Goal: Information Seeking & Learning: Learn about a topic

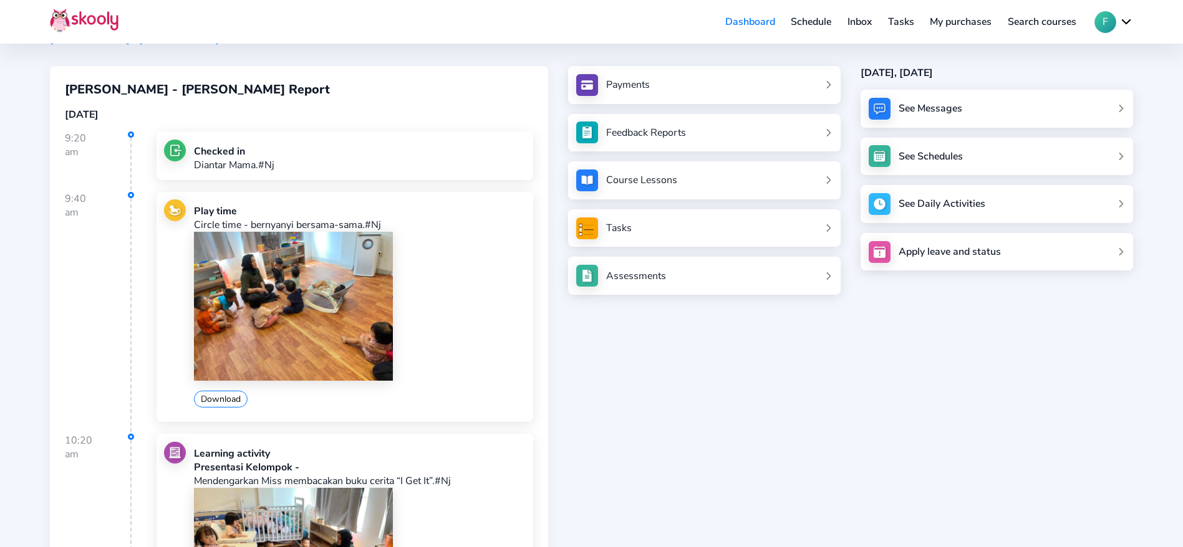
click at [231, 329] on img at bounding box center [293, 306] width 199 height 149
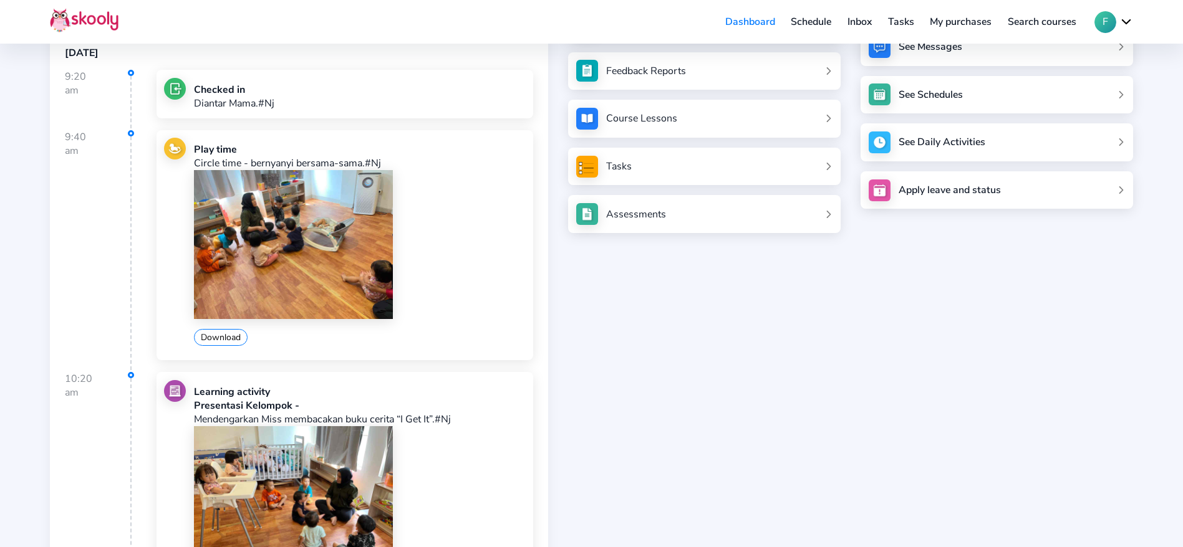
scroll to position [105, 0]
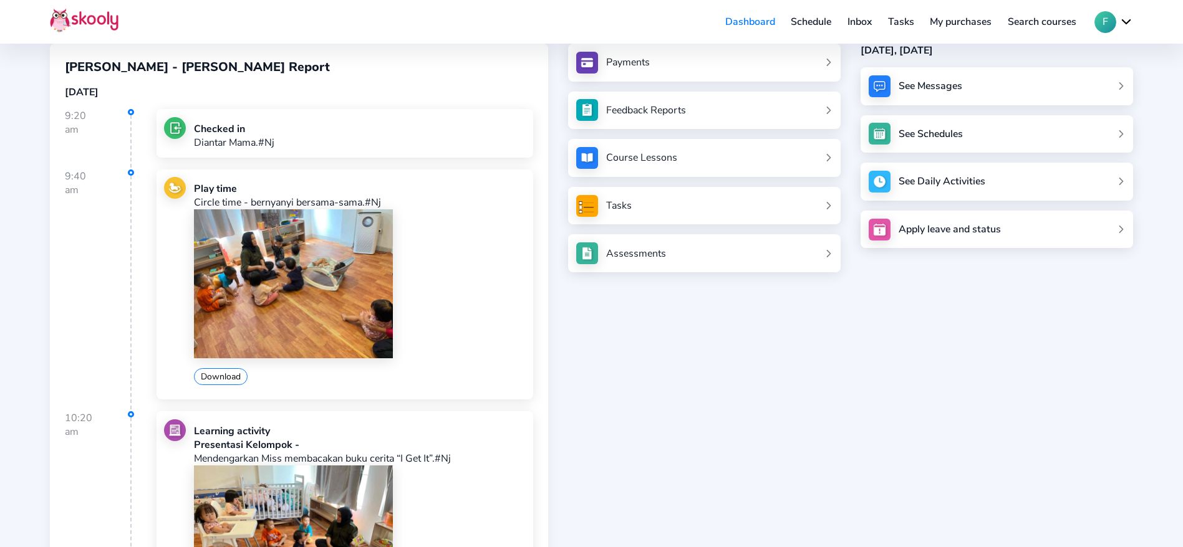
click at [342, 256] on img at bounding box center [293, 284] width 199 height 149
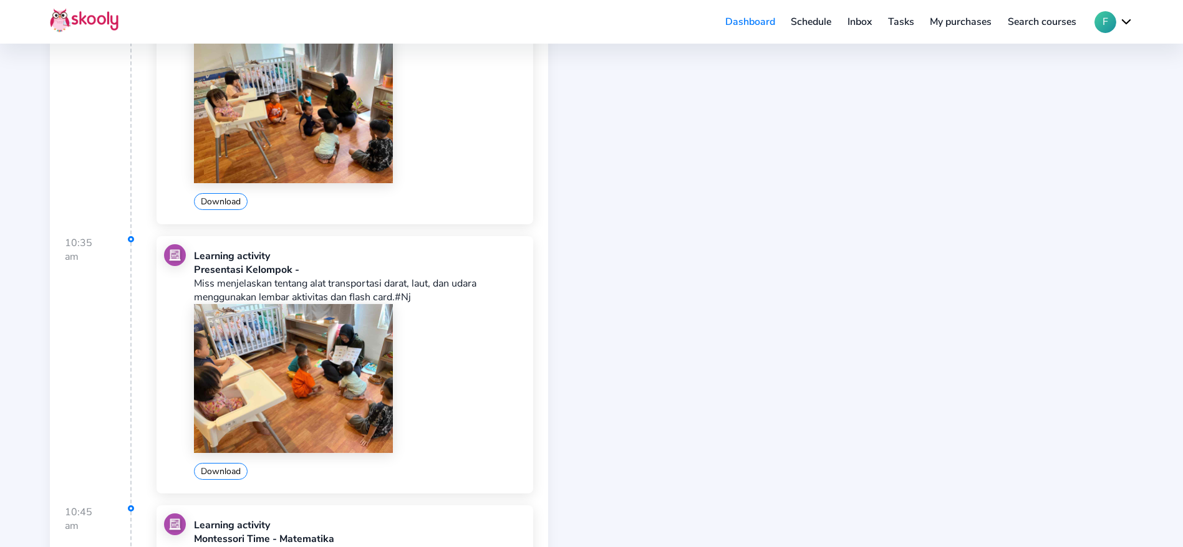
scroll to position [759, 0]
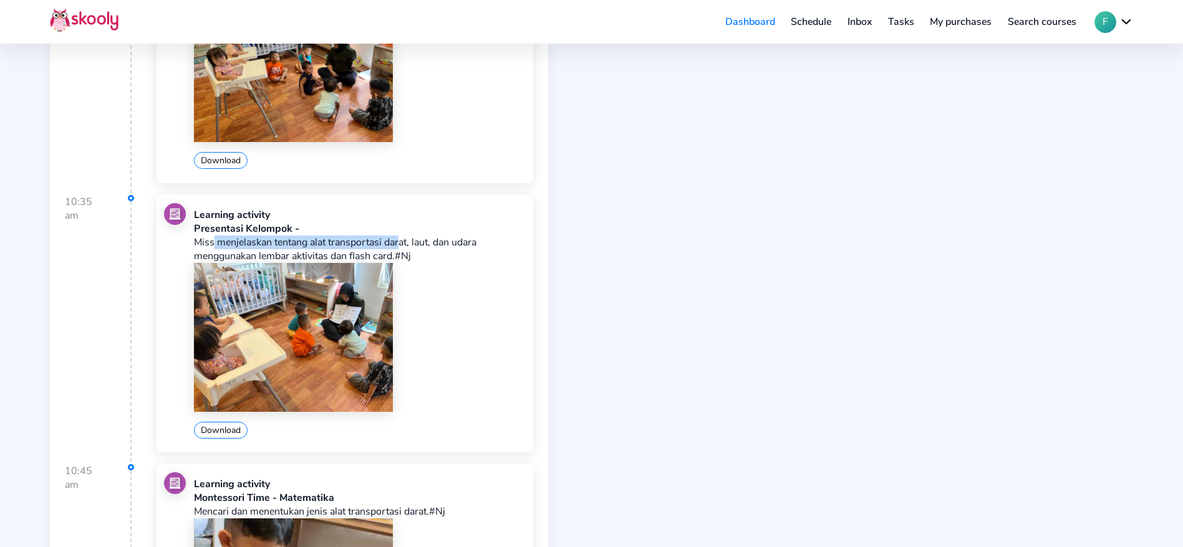
drag, startPoint x: 210, startPoint y: 246, endPoint x: 400, endPoint y: 236, distance: 190.4
click at [400, 236] on p "Miss menjelaskan tentang alat transportasi darat, laut, dan udara menggunakan l…" at bounding box center [359, 249] width 331 height 27
drag, startPoint x: 263, startPoint y: 253, endPoint x: 354, endPoint y: 253, distance: 91.7
click at [354, 253] on p "Miss menjelaskan tentang alat transportasi darat, laut, dan udara menggunakan l…" at bounding box center [359, 249] width 331 height 27
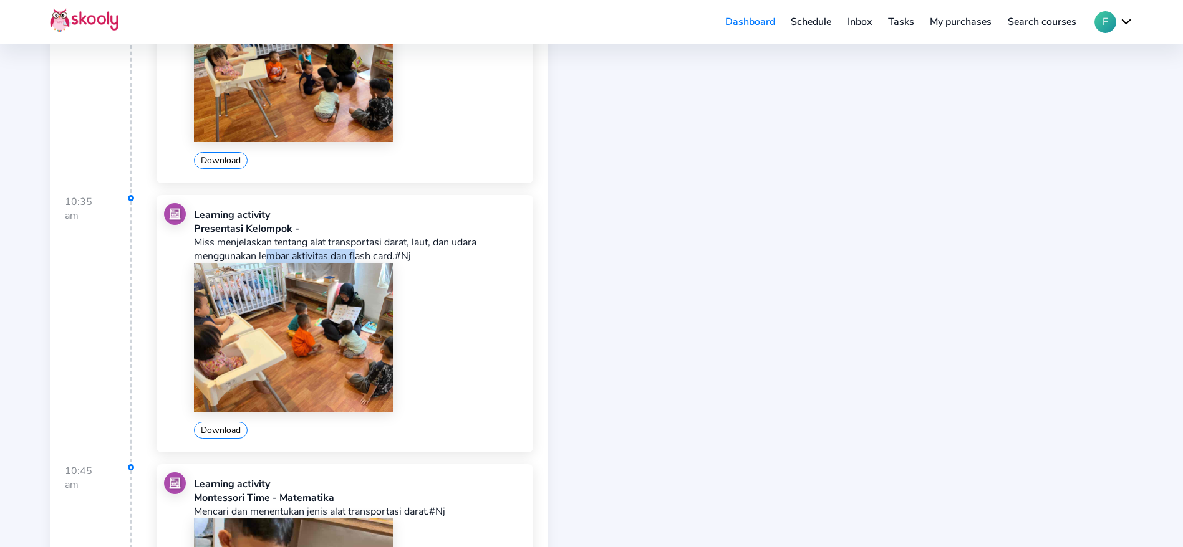
click at [354, 253] on p "Miss menjelaskan tentang alat transportasi darat, laut, dan udara menggunakan l…" at bounding box center [359, 249] width 331 height 27
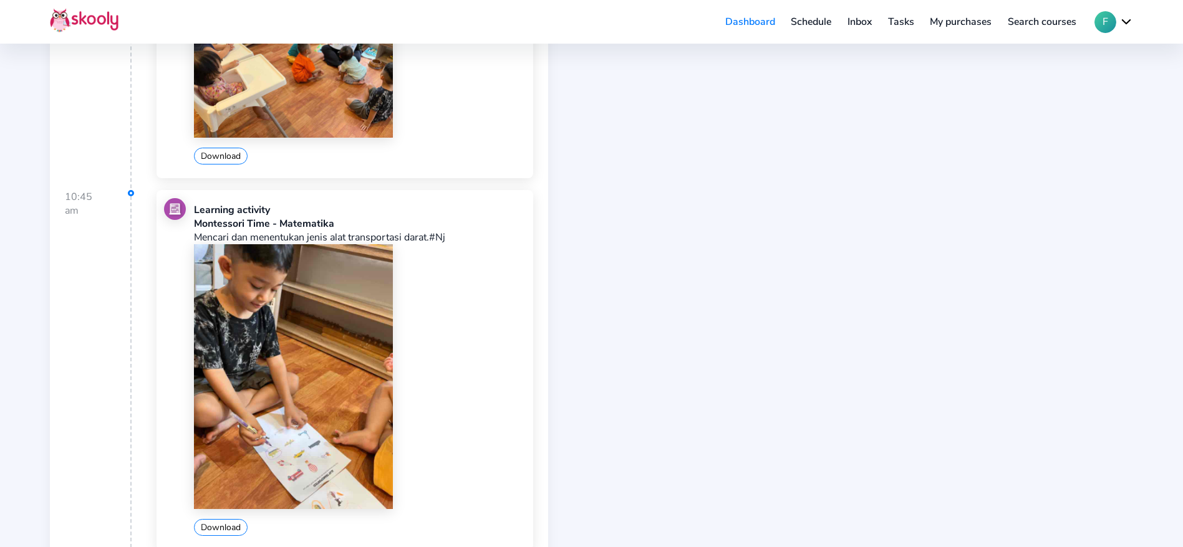
scroll to position [1040, 0]
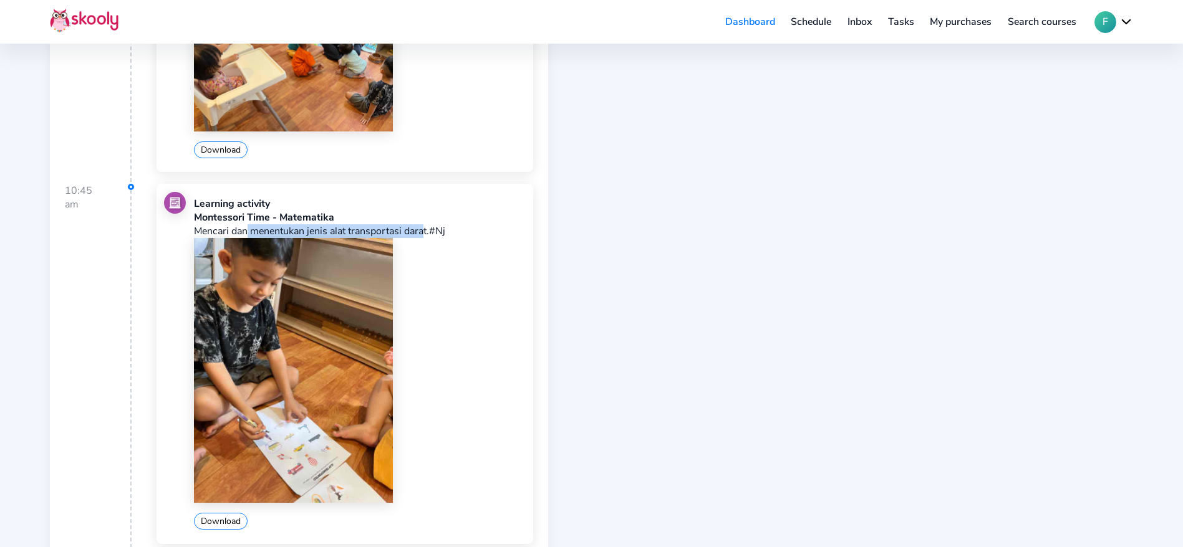
drag, startPoint x: 244, startPoint y: 228, endPoint x: 422, endPoint y: 229, distance: 177.1
click at [422, 229] on p "Mencari dan menentukan jenis alat transportasi darat.#Nj" at bounding box center [359, 231] width 331 height 14
click at [418, 232] on p "Mencari dan menentukan jenis alat transportasi darat.#Nj" at bounding box center [359, 231] width 331 height 14
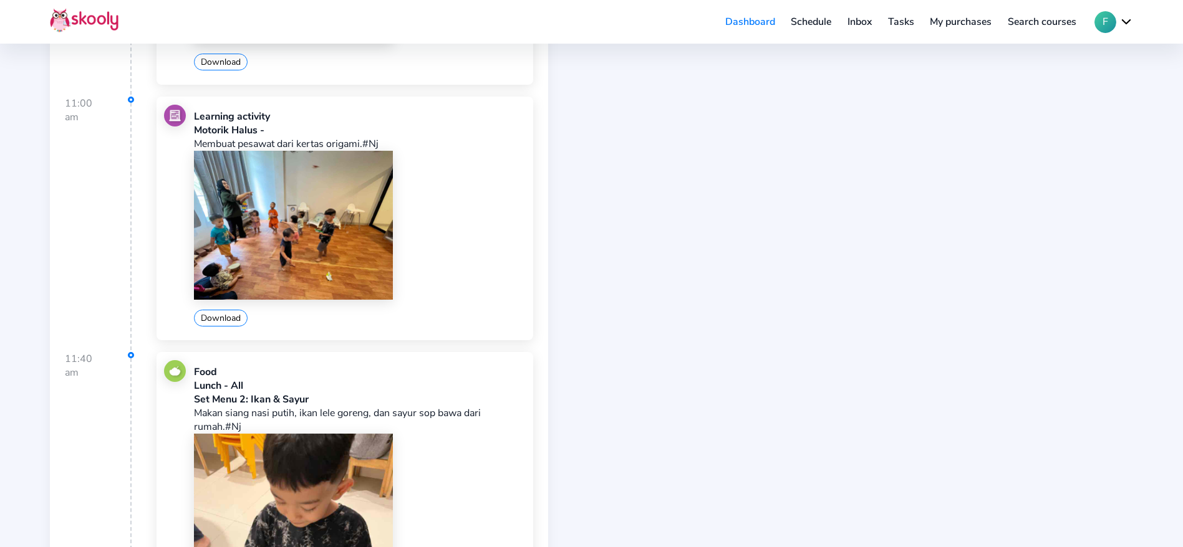
scroll to position [1601, 0]
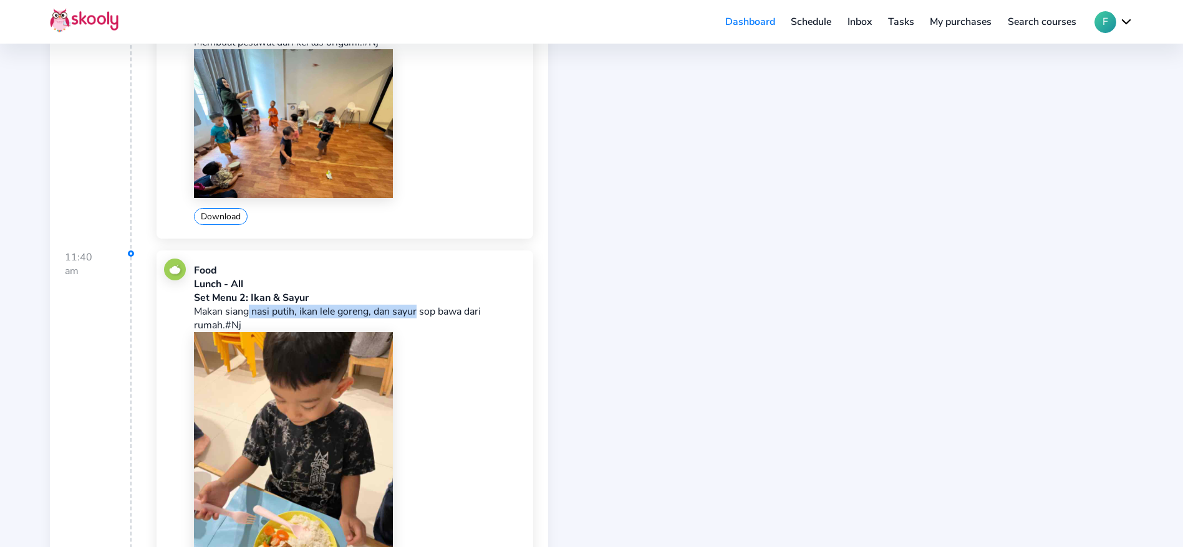
drag, startPoint x: 243, startPoint y: 314, endPoint x: 416, endPoint y: 312, distance: 172.7
click at [416, 312] on p "Makan siang nasi putih, ikan lele goreng, dan sayur sop bawa dari rumah.#Nj" at bounding box center [359, 318] width 331 height 27
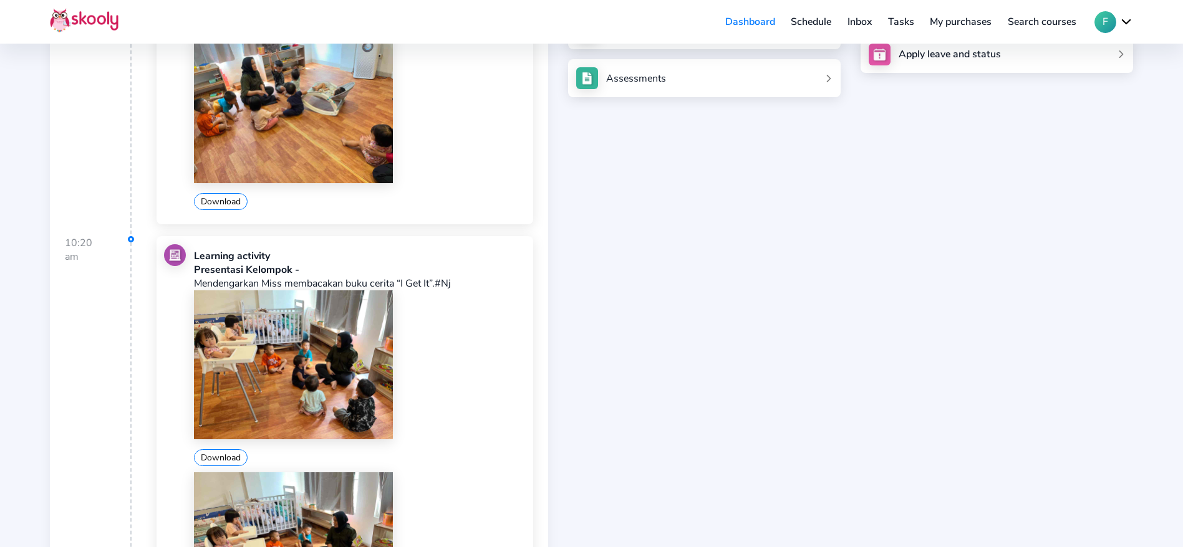
scroll to position [190, 0]
